Goal: Information Seeking & Learning: Check status

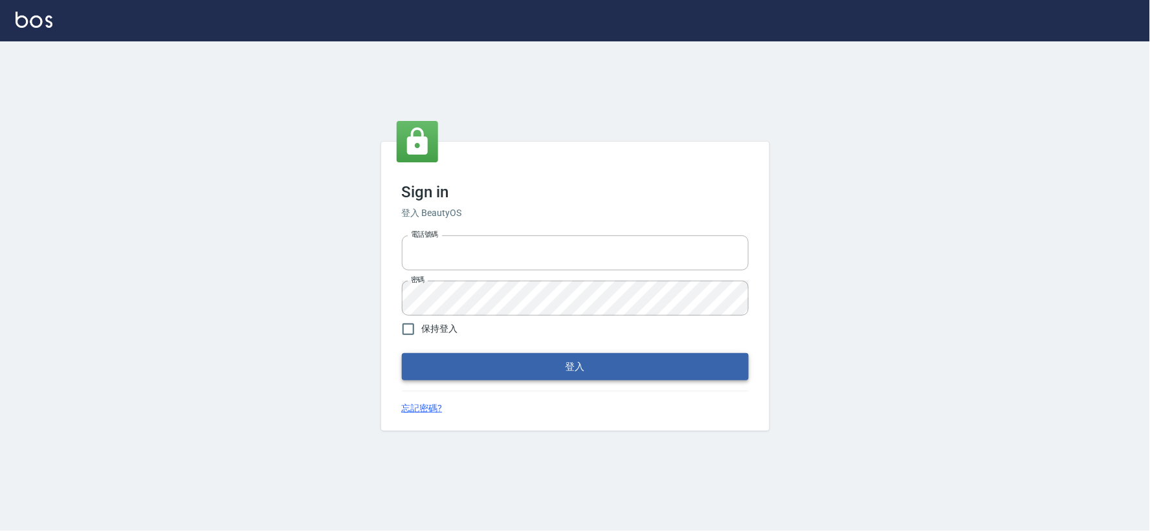
type input "034258365"
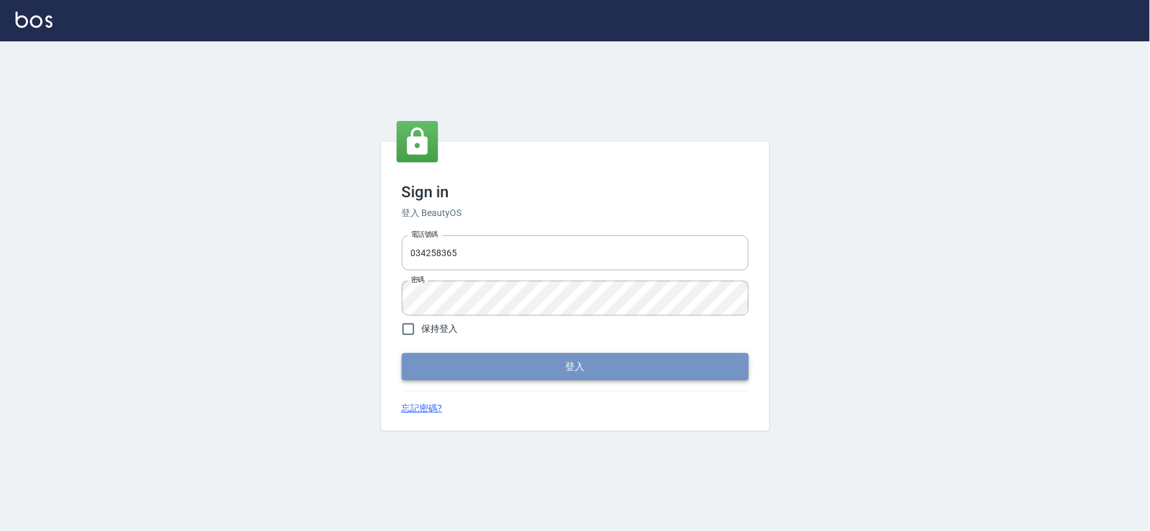
click at [515, 372] on button "登入" at bounding box center [575, 366] width 347 height 27
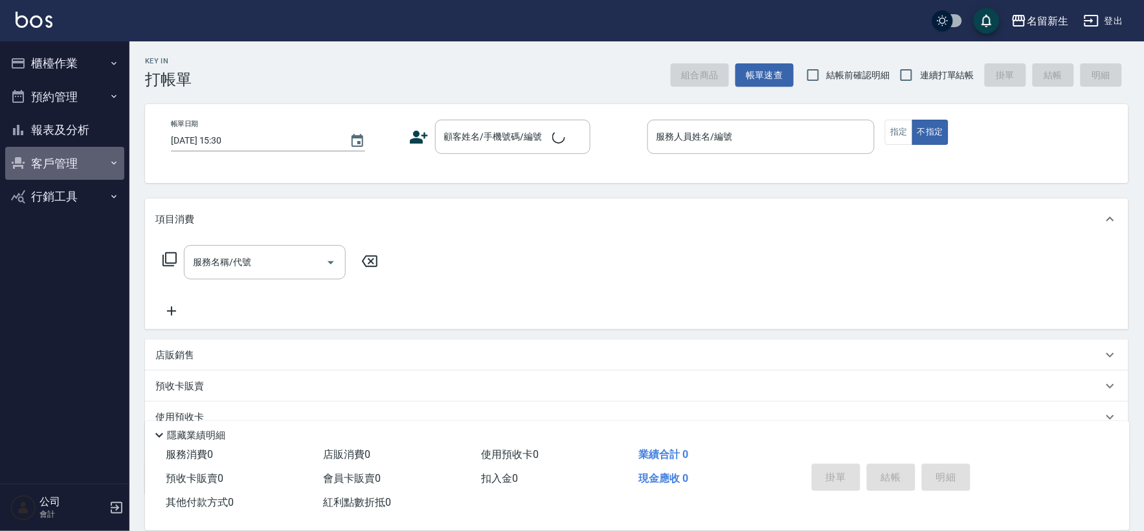
click at [57, 164] on button "客戶管理" at bounding box center [64, 164] width 119 height 34
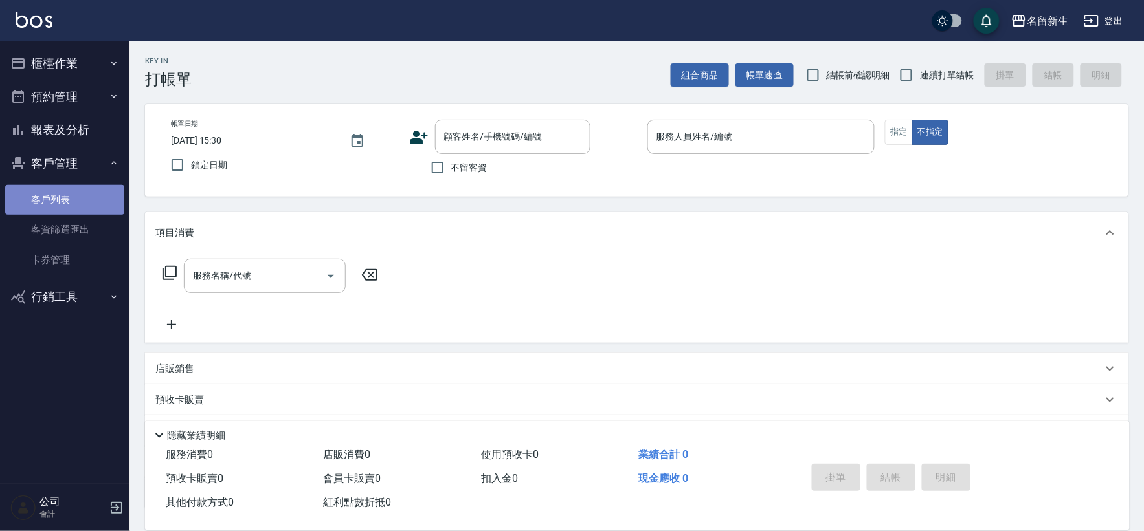
click at [65, 203] on link "客戶列表" at bounding box center [64, 200] width 119 height 30
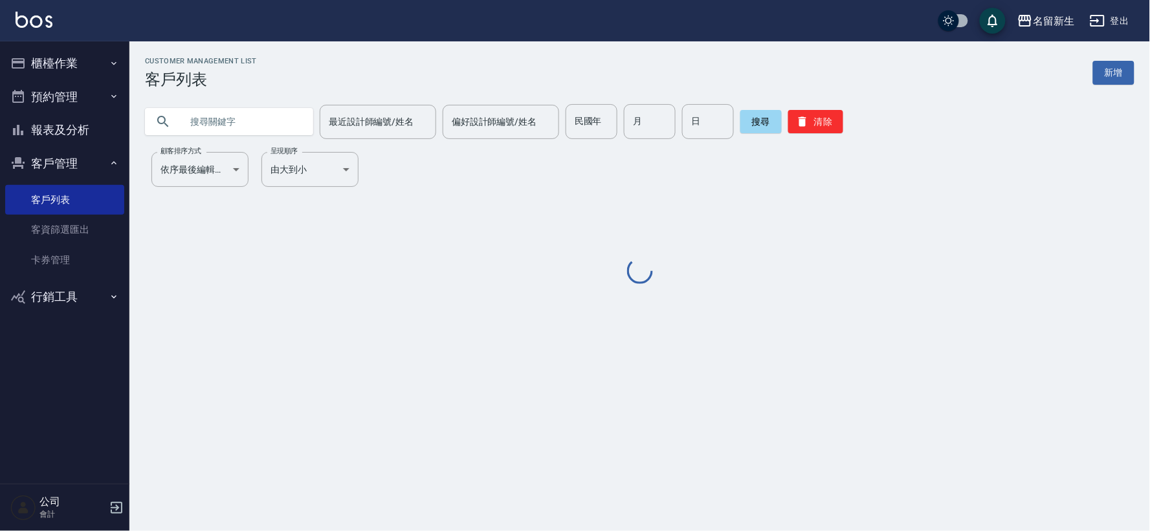
click at [586, 122] on div "民國年 民國年" at bounding box center [592, 121] width 52 height 35
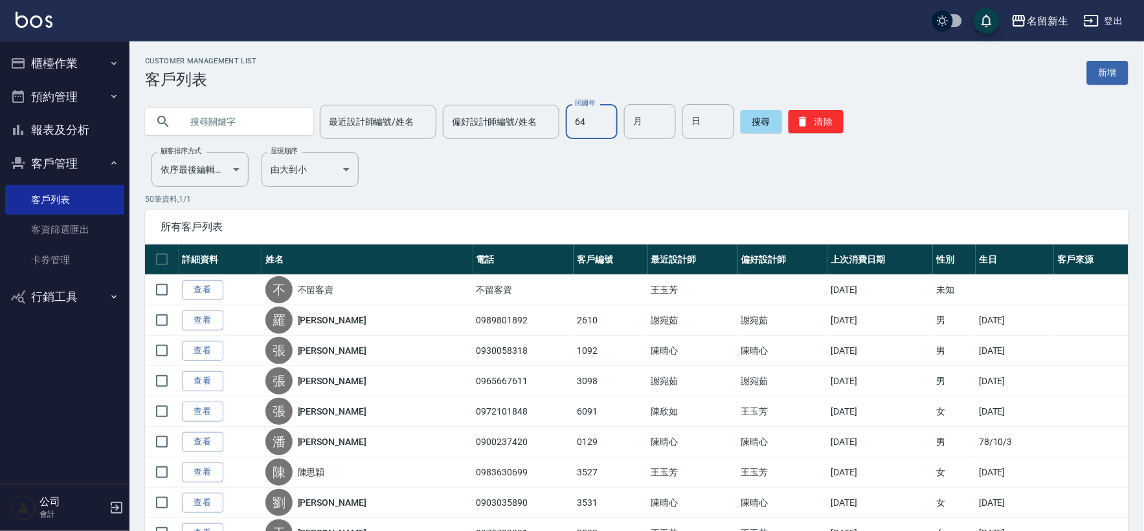
type input "64"
type input "01"
type input "05"
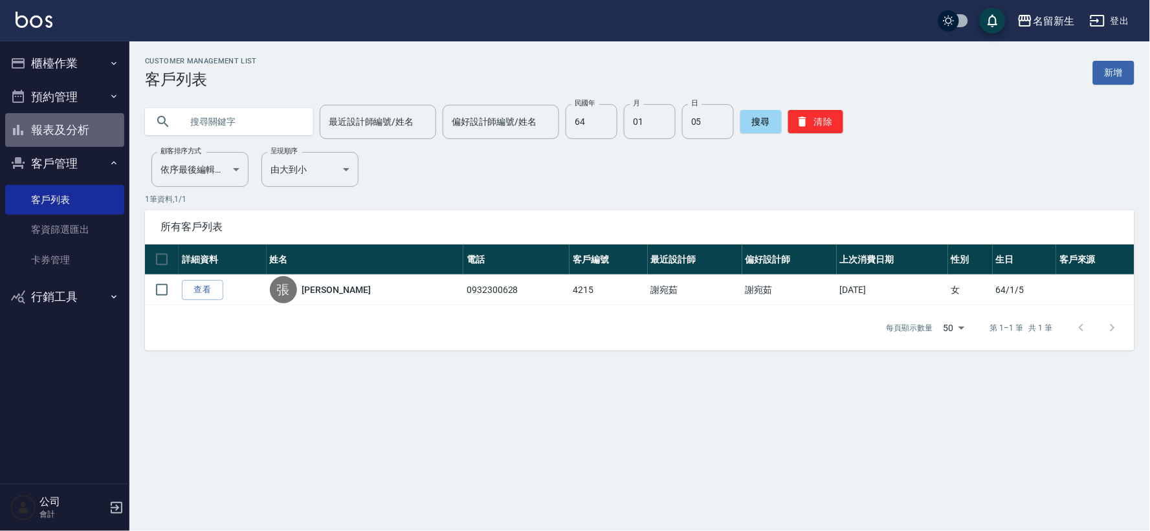
click at [50, 127] on button "報表及分析" at bounding box center [64, 130] width 119 height 34
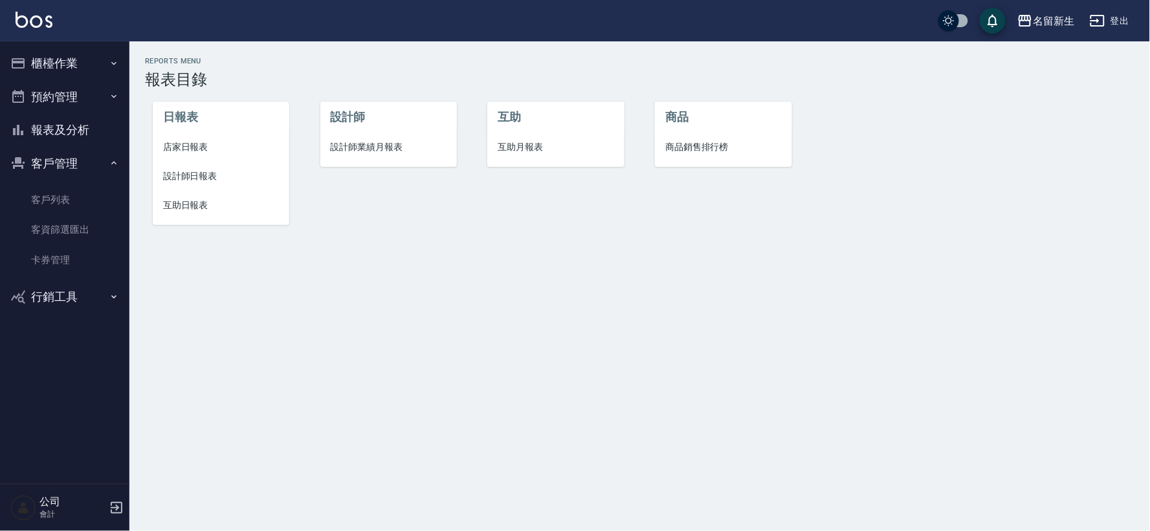
click at [399, 141] on span "設計師業績月報表" at bounding box center [389, 147] width 116 height 14
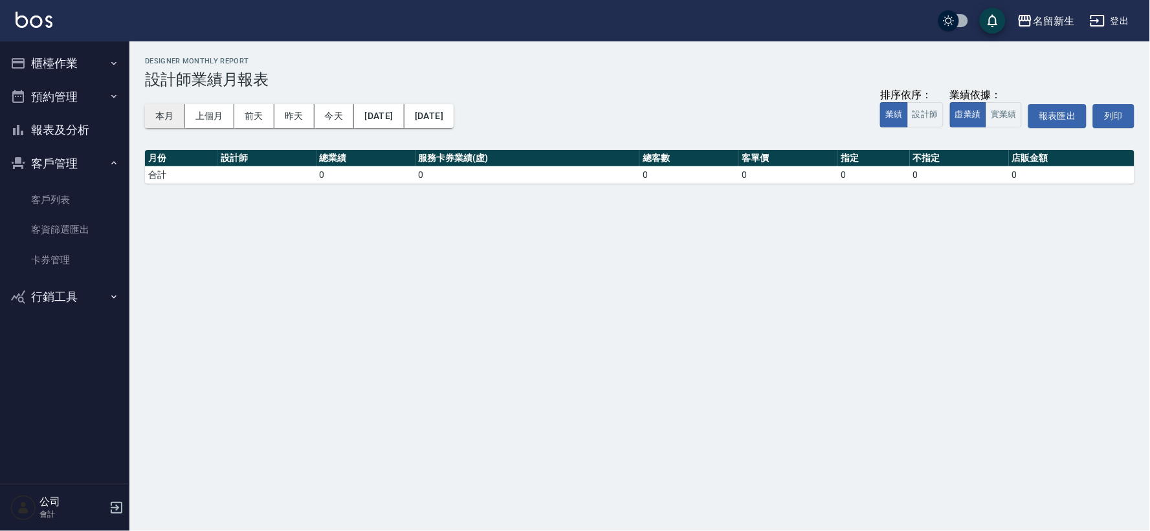
click at [175, 120] on button "本月" at bounding box center [165, 116] width 40 height 24
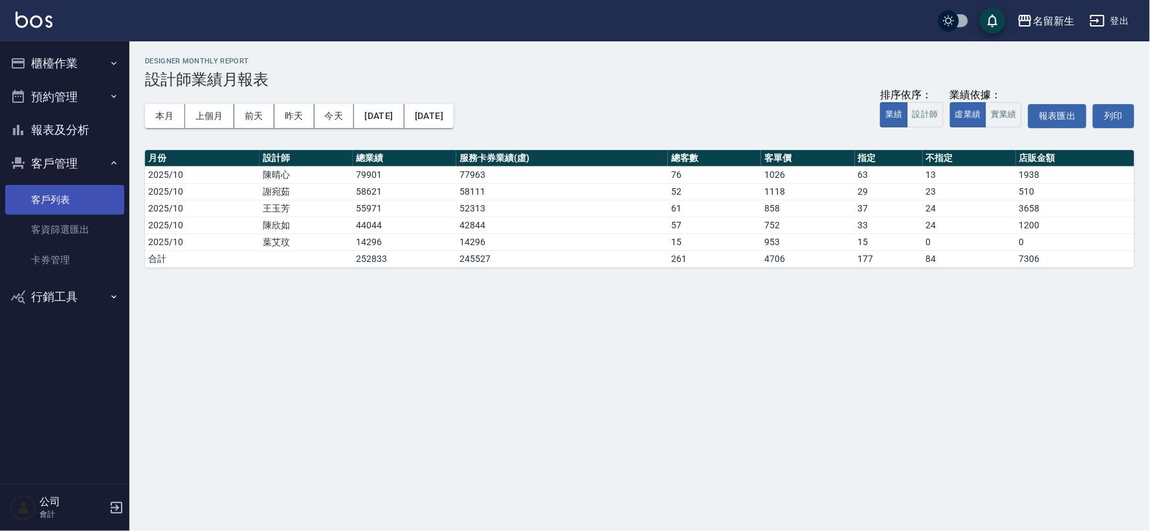
click at [63, 197] on link "客戶列表" at bounding box center [64, 200] width 119 height 30
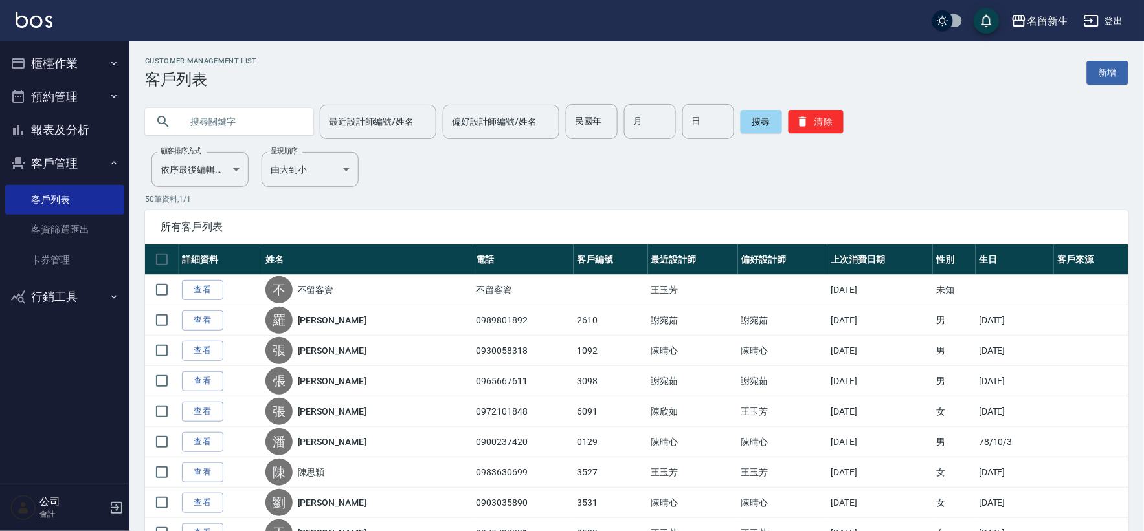
click at [282, 111] on input "text" at bounding box center [242, 121] width 122 height 35
click at [607, 123] on input "民國年" at bounding box center [592, 121] width 52 height 35
type input "64"
type input "01"
type input "05"
